Goal: Information Seeking & Learning: Learn about a topic

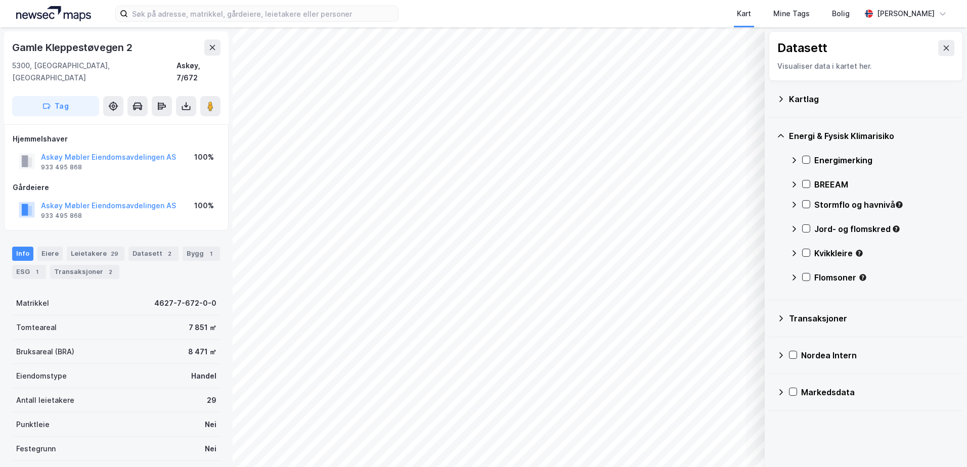
click at [790, 100] on div "Kartlag" at bounding box center [872, 99] width 166 height 12
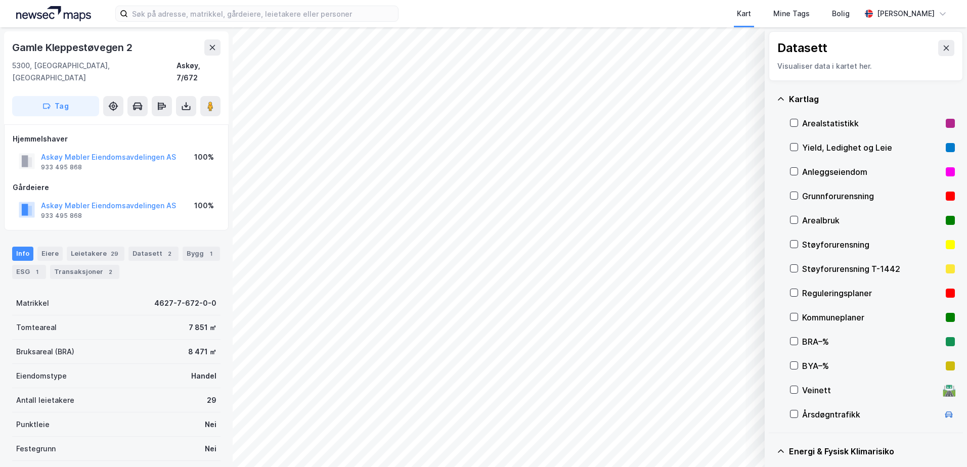
click at [816, 191] on div "Grunnforurensning" at bounding box center [872, 196] width 140 height 12
click at [778, 98] on icon at bounding box center [780, 99] width 8 height 8
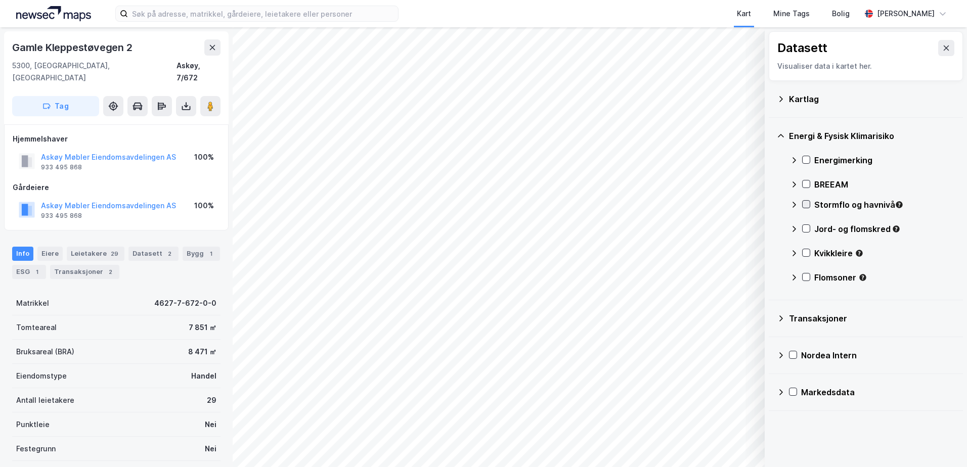
click at [804, 203] on icon at bounding box center [805, 204] width 7 height 7
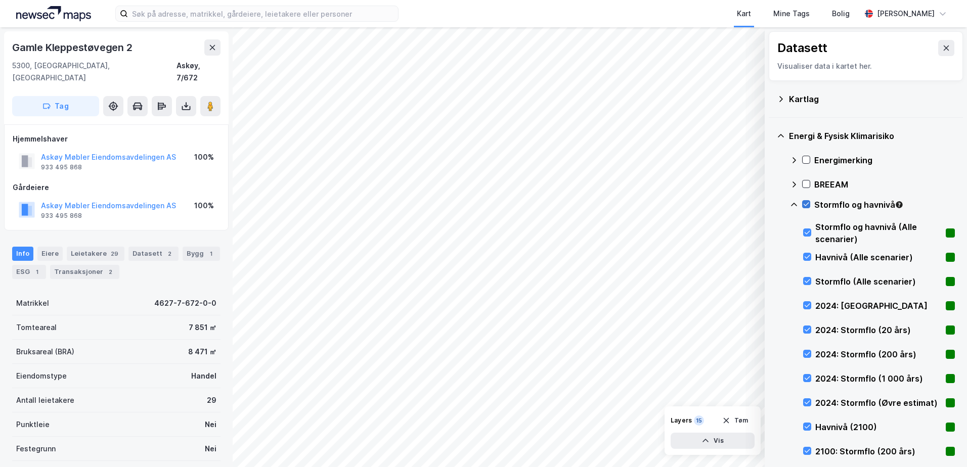
click at [808, 202] on icon at bounding box center [805, 204] width 7 height 7
click at [803, 204] on icon at bounding box center [805, 204] width 7 height 7
click at [793, 205] on icon at bounding box center [794, 205] width 8 height 8
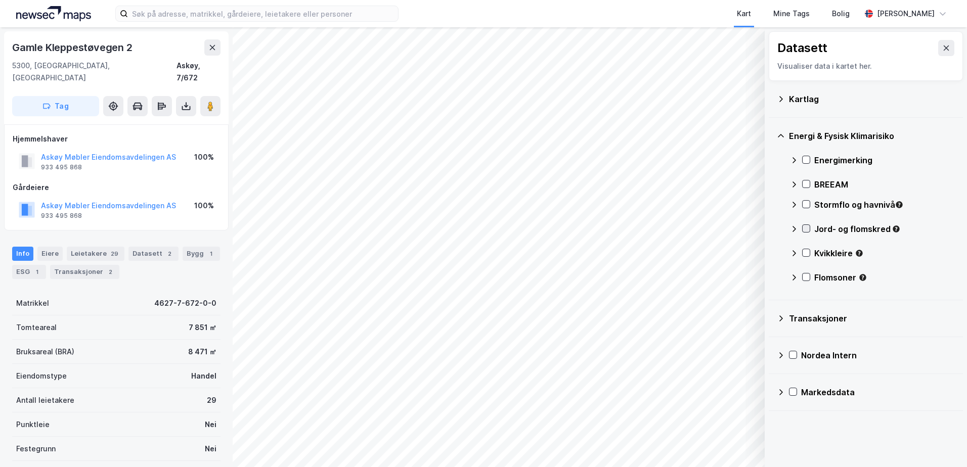
click at [807, 227] on icon at bounding box center [805, 228] width 7 height 7
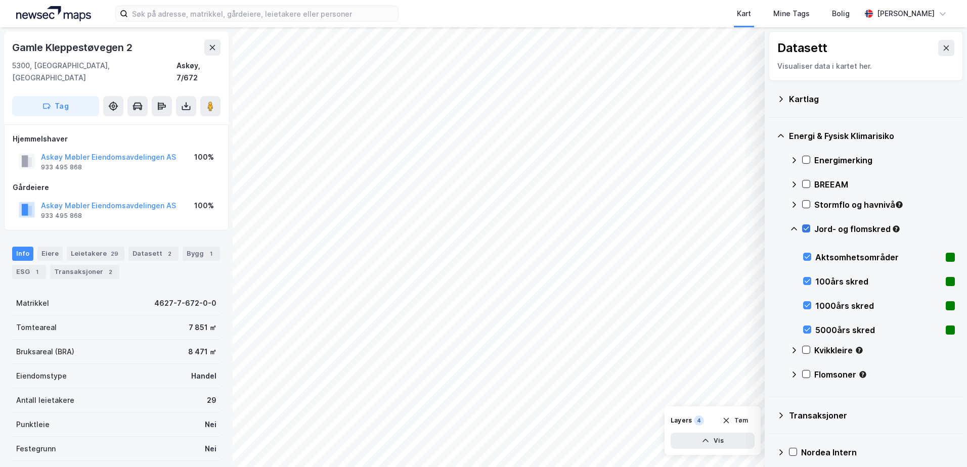
click at [807, 227] on icon at bounding box center [805, 228] width 7 height 7
click at [794, 228] on icon at bounding box center [794, 229] width 8 height 8
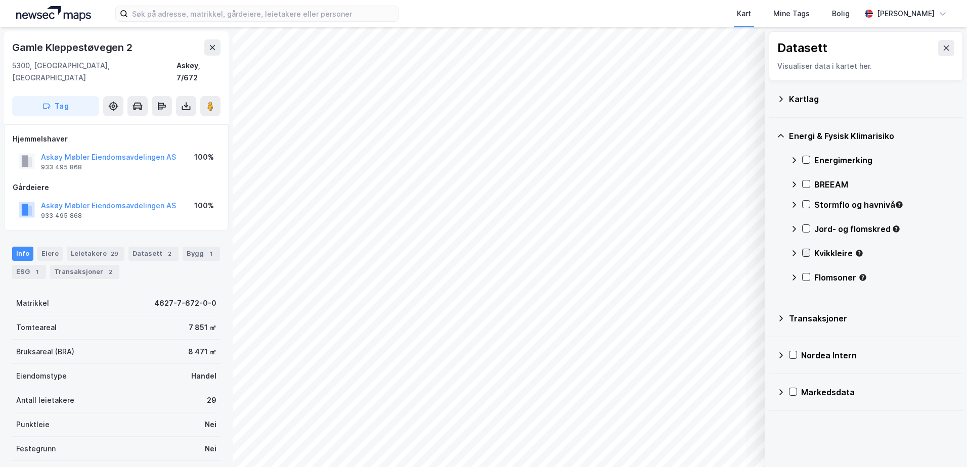
click at [803, 252] on icon at bounding box center [805, 252] width 7 height 7
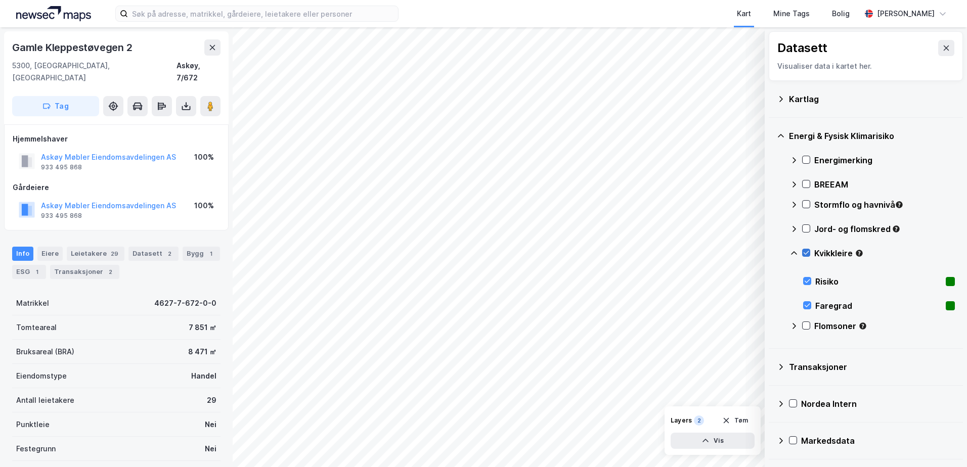
click at [803, 252] on icon at bounding box center [805, 252] width 7 height 7
click at [792, 255] on icon at bounding box center [794, 253] width 8 height 8
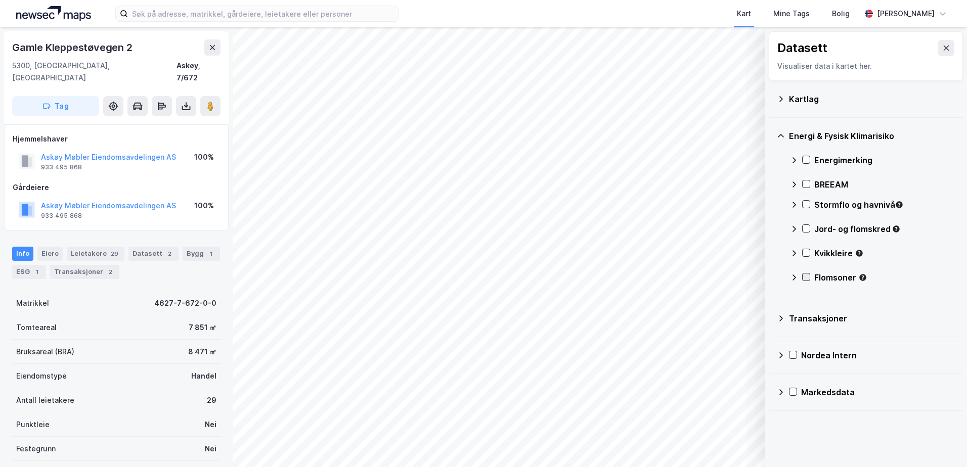
click at [805, 277] on icon at bounding box center [805, 276] width 7 height 7
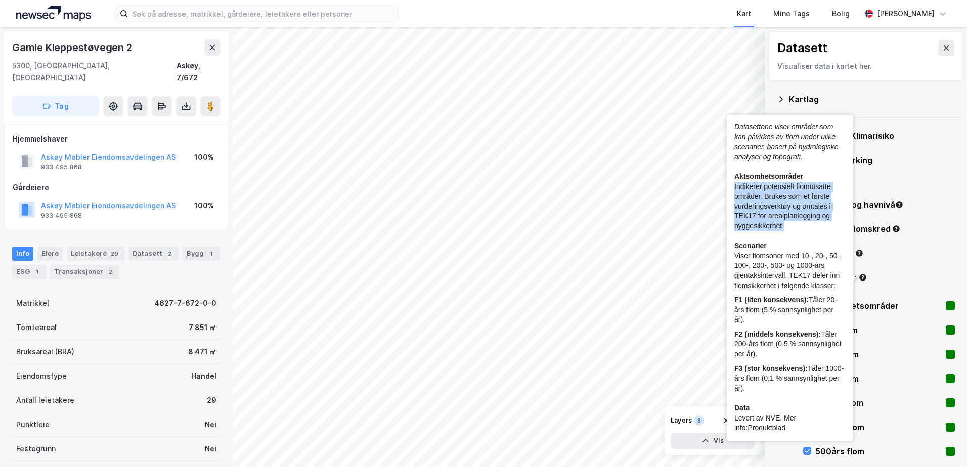
copy div "Indikerer potensielt flomutsatte områder. Brukes som et første vurderingsverktø…"
drag, startPoint x: 786, startPoint y: 228, endPoint x: 732, endPoint y: 183, distance: 69.3
click at [732, 183] on div "Datasettene viser områder som kan påvirkes av flom under ulike scenarier, baser…" at bounding box center [789, 278] width 126 height 326
